Goal: Information Seeking & Learning: Learn about a topic

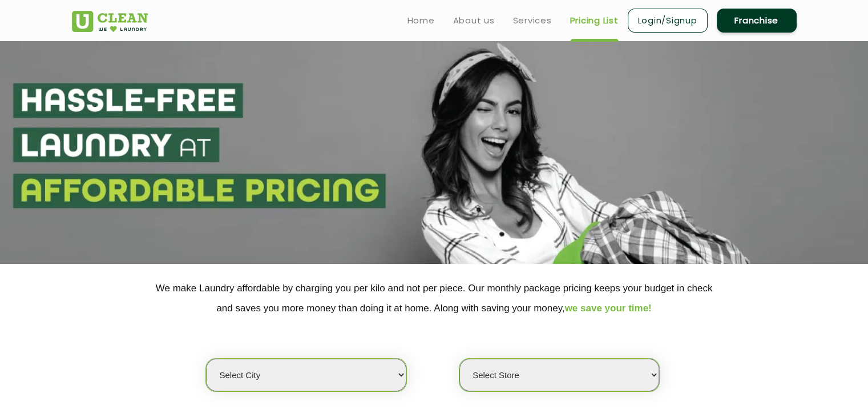
click at [253, 380] on select "Select city [GEOGRAPHIC_DATA] [GEOGRAPHIC_DATA] [GEOGRAPHIC_DATA] [GEOGRAPHIC_D…" at bounding box center [306, 374] width 200 height 33
select select "174"
click at [206, 358] on select "Select city [GEOGRAPHIC_DATA] [GEOGRAPHIC_DATA] [GEOGRAPHIC_DATA] [GEOGRAPHIC_D…" at bounding box center [306, 374] width 200 height 33
select select "0"
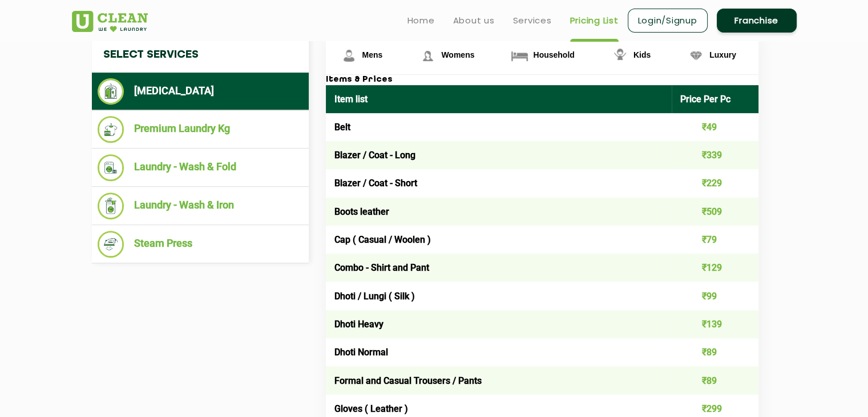
scroll to position [441, 0]
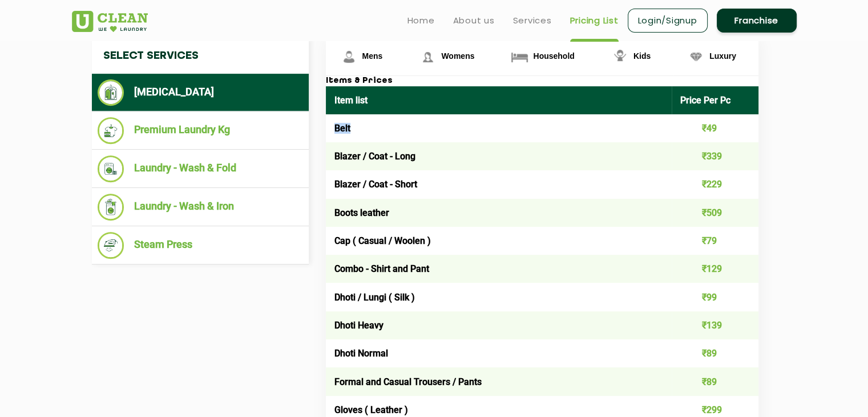
drag, startPoint x: 333, startPoint y: 124, endPoint x: 356, endPoint y: 131, distance: 23.8
click at [356, 131] on td "Belt" at bounding box center [499, 128] width 346 height 28
copy td "Belt"
drag, startPoint x: 335, startPoint y: 156, endPoint x: 360, endPoint y: 158, distance: 24.6
click at [360, 158] on td "Blazer / Coat - Long" at bounding box center [499, 156] width 346 height 28
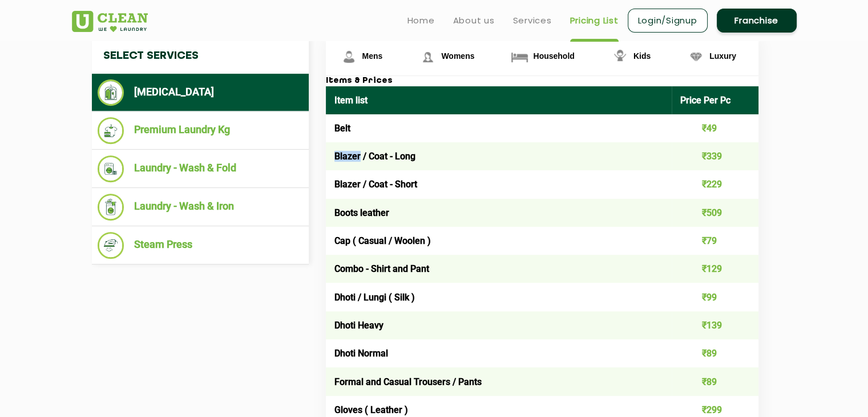
copy td "Blazer"
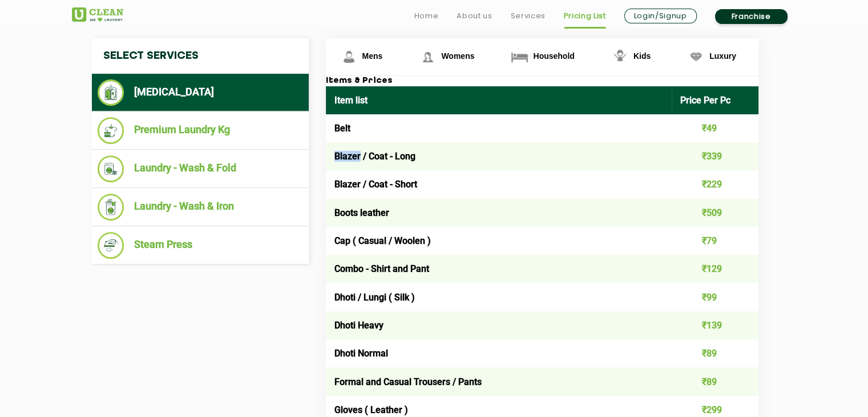
scroll to position [495, 0]
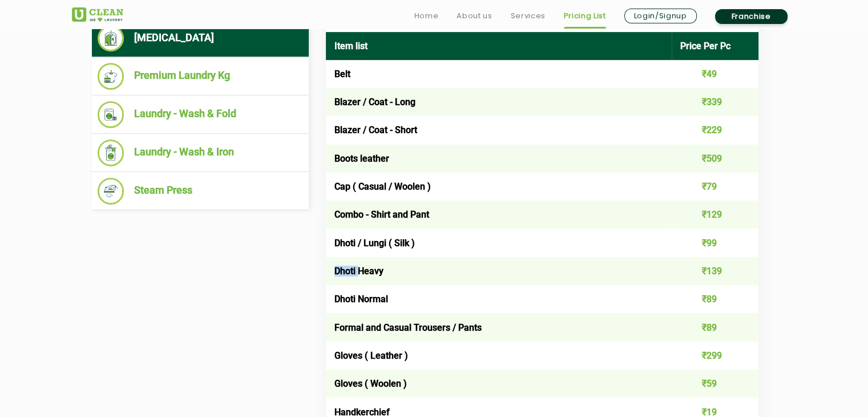
drag, startPoint x: 333, startPoint y: 273, endPoint x: 357, endPoint y: 274, distance: 24.0
click at [357, 274] on td "Dhoti Heavy" at bounding box center [499, 271] width 346 height 28
copy td "Dhoti"
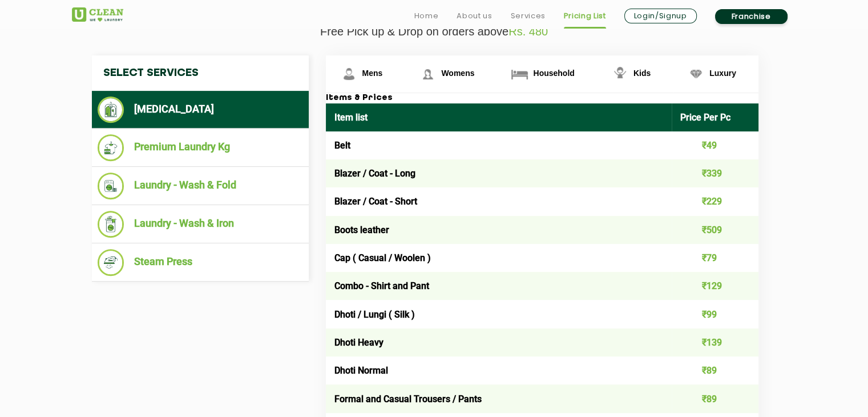
scroll to position [426, 0]
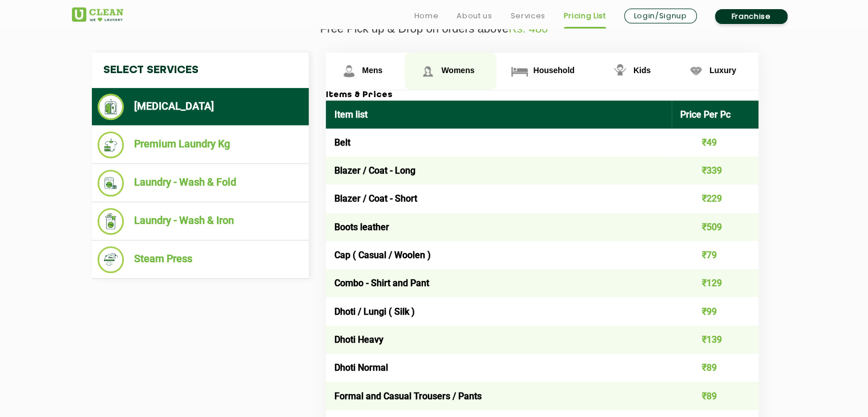
click at [426, 68] on img at bounding box center [428, 71] width 20 height 20
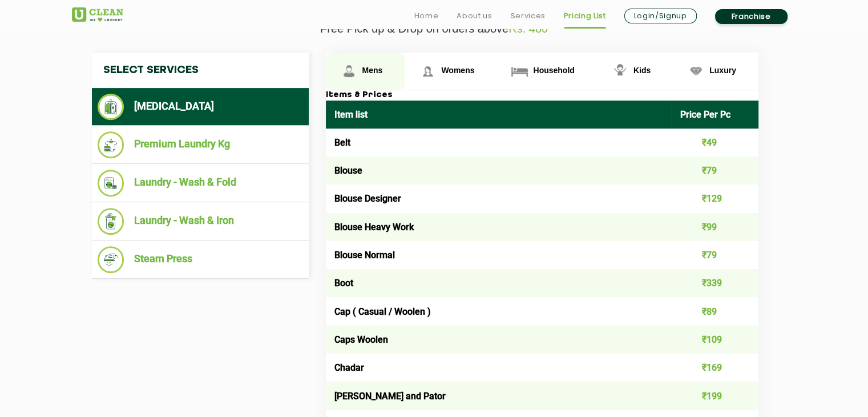
click at [341, 75] on img at bounding box center [349, 71] width 20 height 20
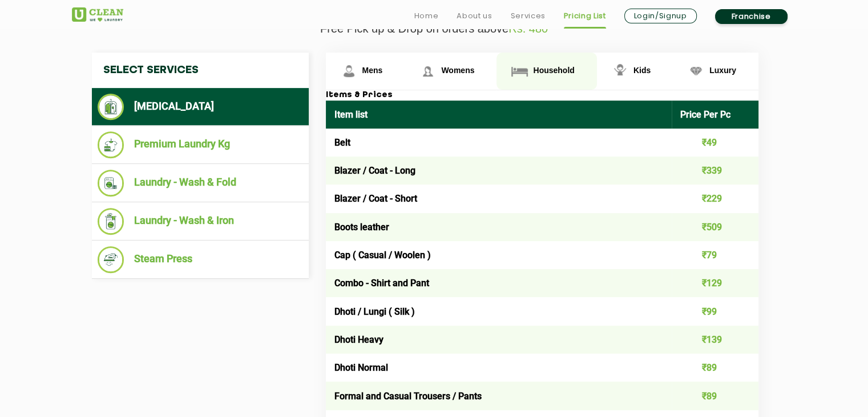
click at [546, 85] on link "Household" at bounding box center [546, 71] width 100 height 37
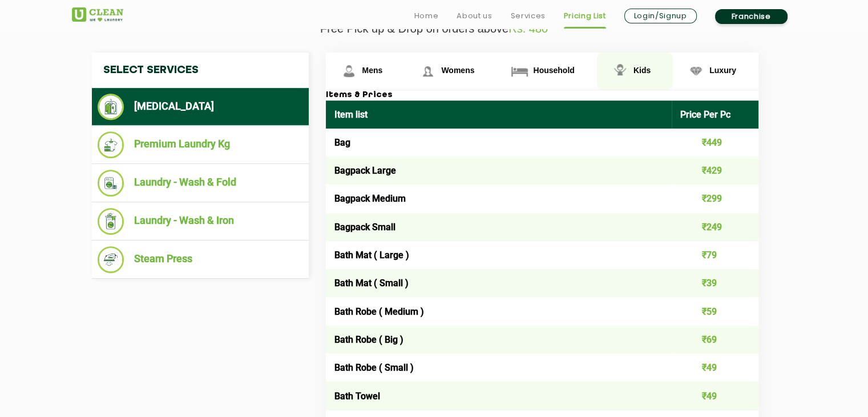
click at [635, 87] on link "Kids" at bounding box center [635, 71] width 76 height 37
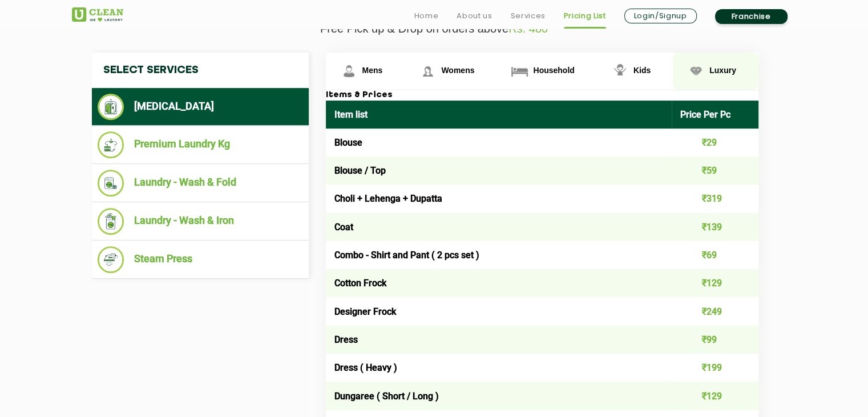
click at [722, 74] on link "Luxury" at bounding box center [716, 71] width 86 height 37
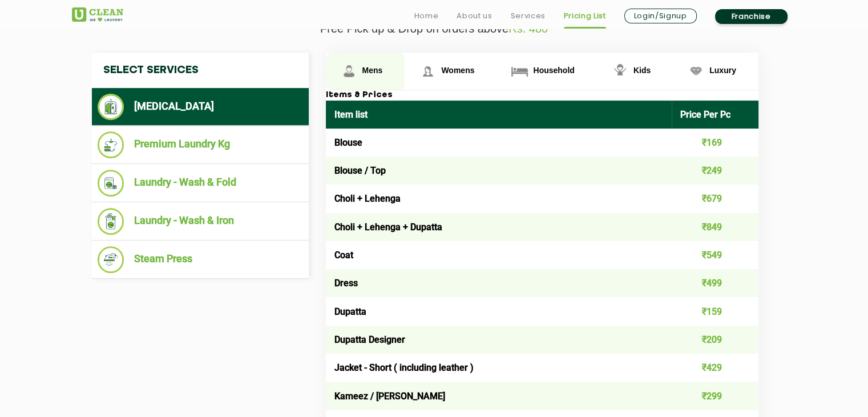
click at [359, 74] on link "Mens" at bounding box center [365, 71] width 79 height 37
